Goal: Information Seeking & Learning: Find specific fact

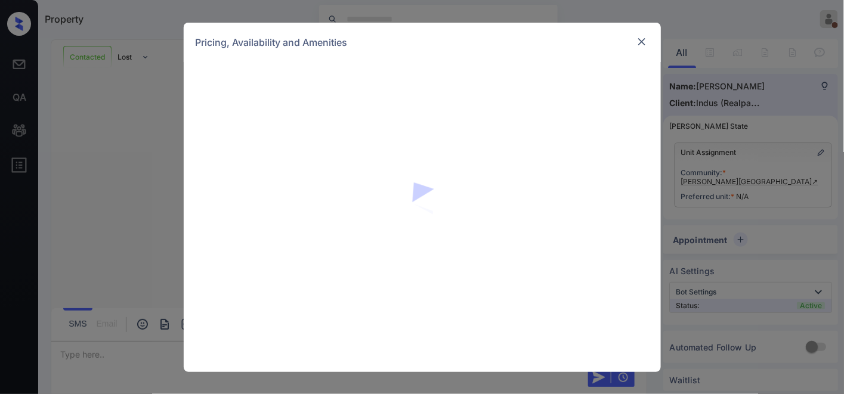
scroll to position [874, 0]
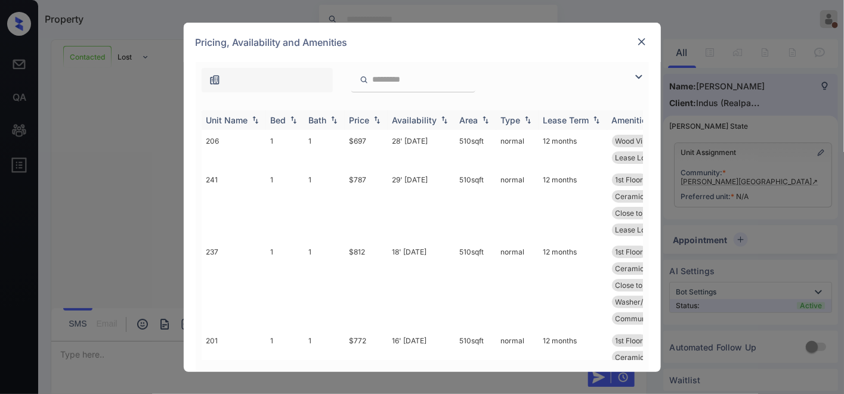
click at [363, 123] on div "Price" at bounding box center [359, 120] width 20 height 10
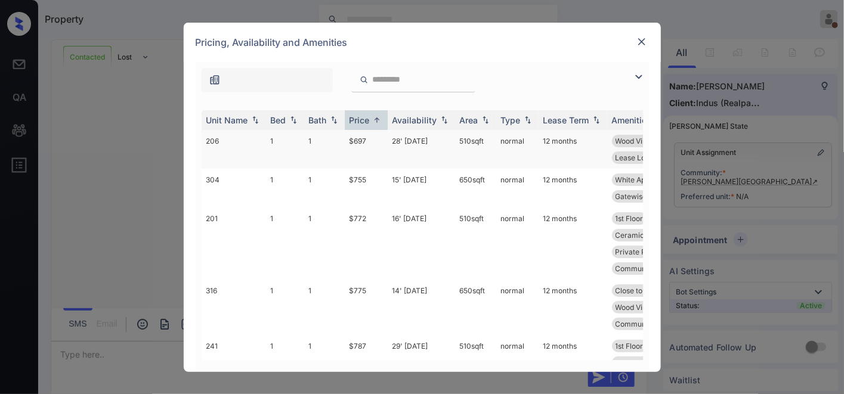
click at [367, 147] on td "$697" at bounding box center [366, 149] width 43 height 39
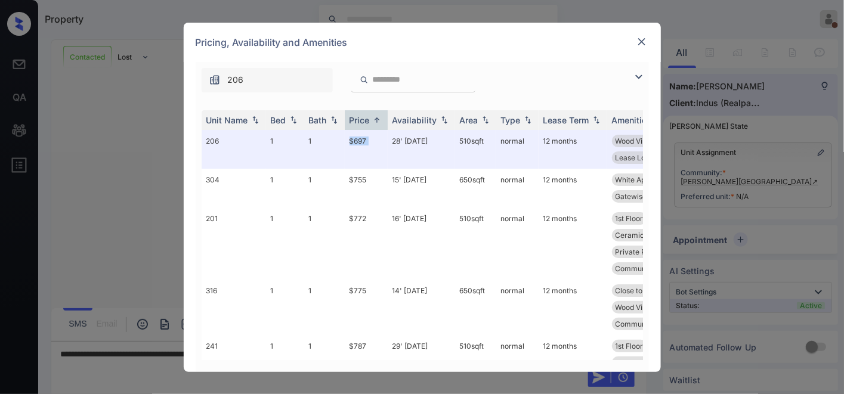
click at [641, 40] on img at bounding box center [642, 42] width 12 height 12
